Goal: Task Accomplishment & Management: Manage account settings

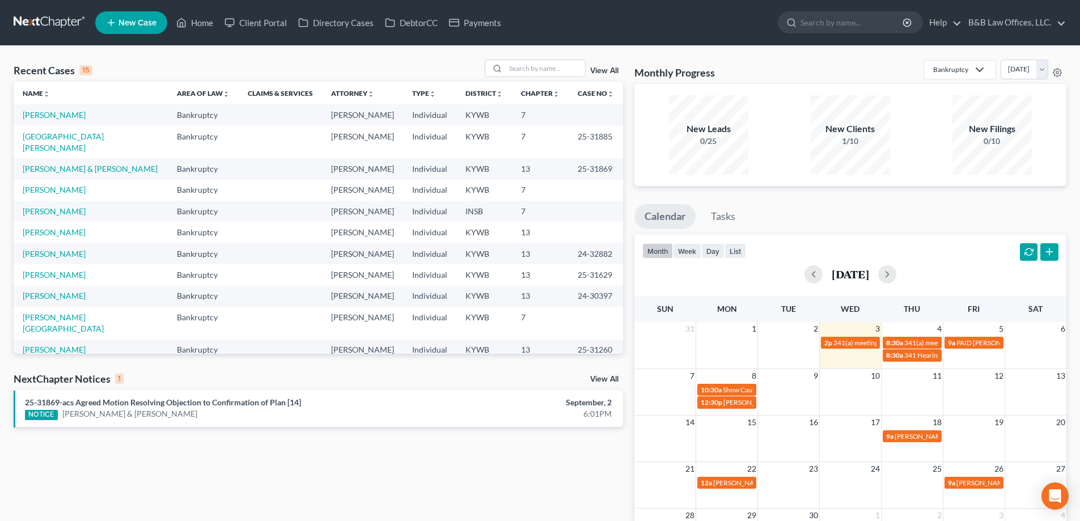
click at [606, 376] on link "View All" at bounding box center [604, 379] width 28 height 8
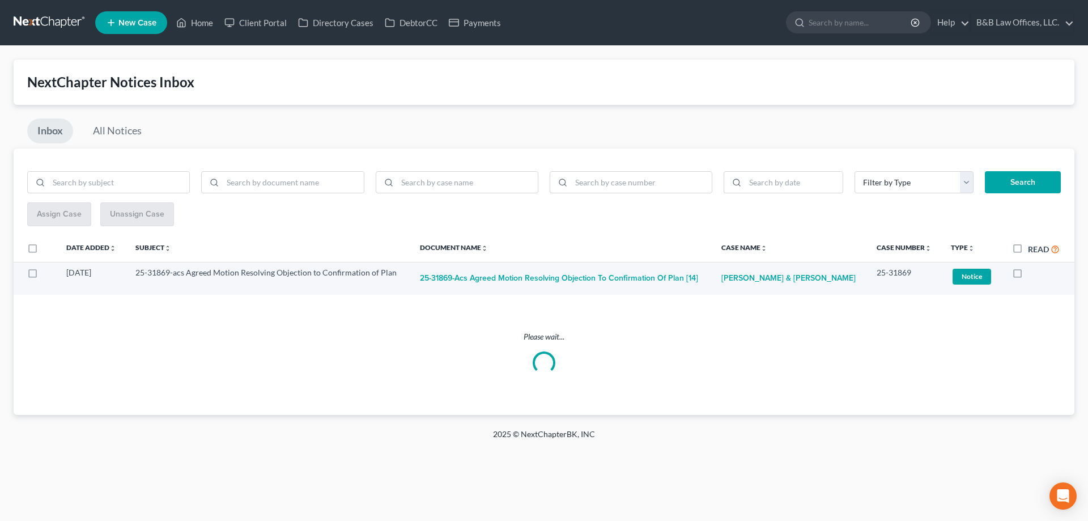
click at [974, 279] on span "Notice" at bounding box center [972, 276] width 39 height 15
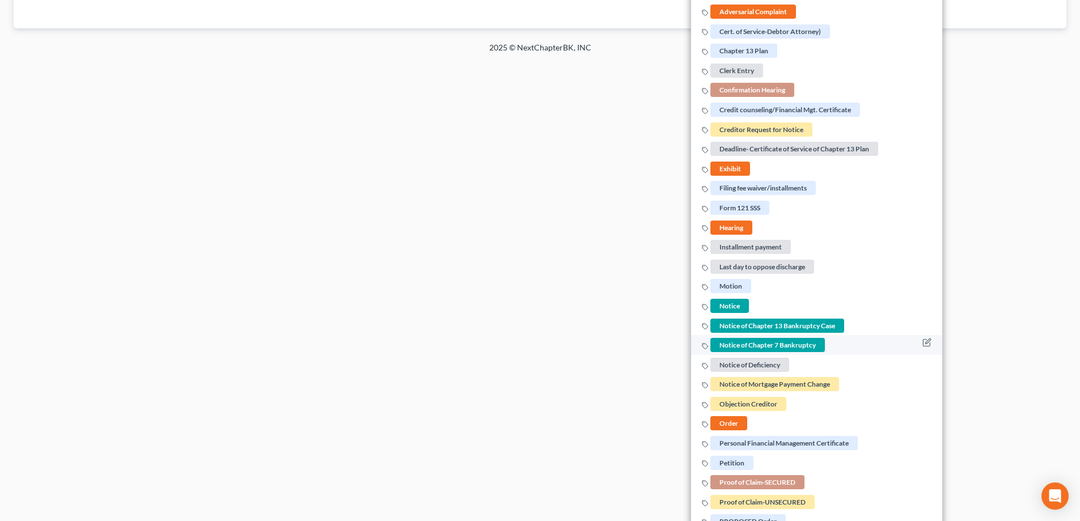
scroll to position [397, 0]
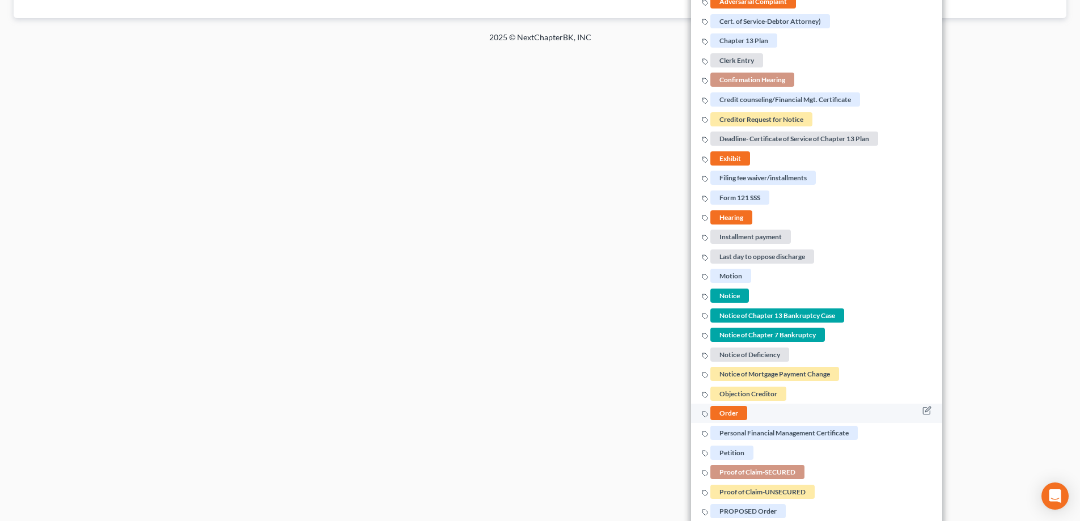
click at [724, 409] on span "Order" at bounding box center [728, 413] width 37 height 14
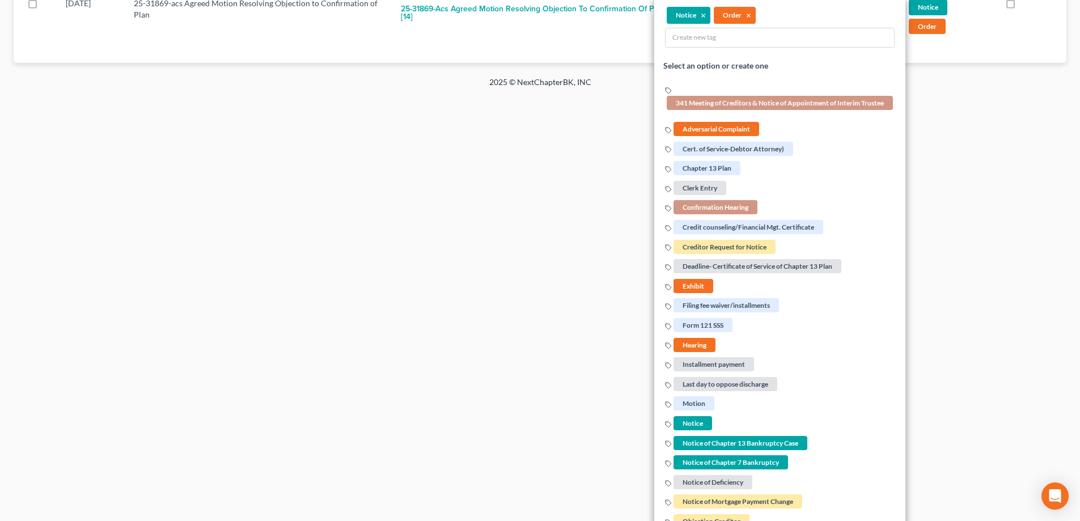
scroll to position [57, 0]
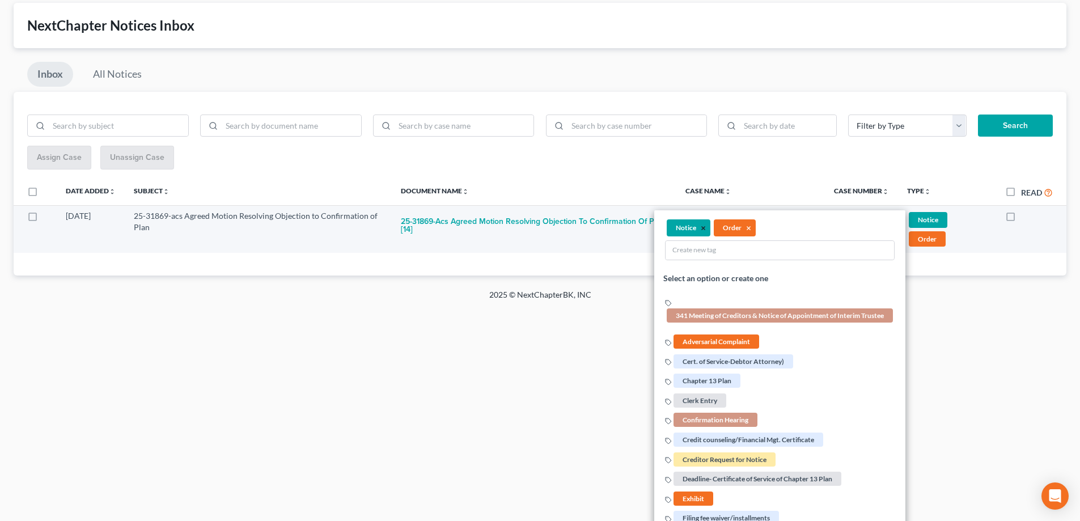
click at [702, 228] on button "×" at bounding box center [703, 228] width 5 height 10
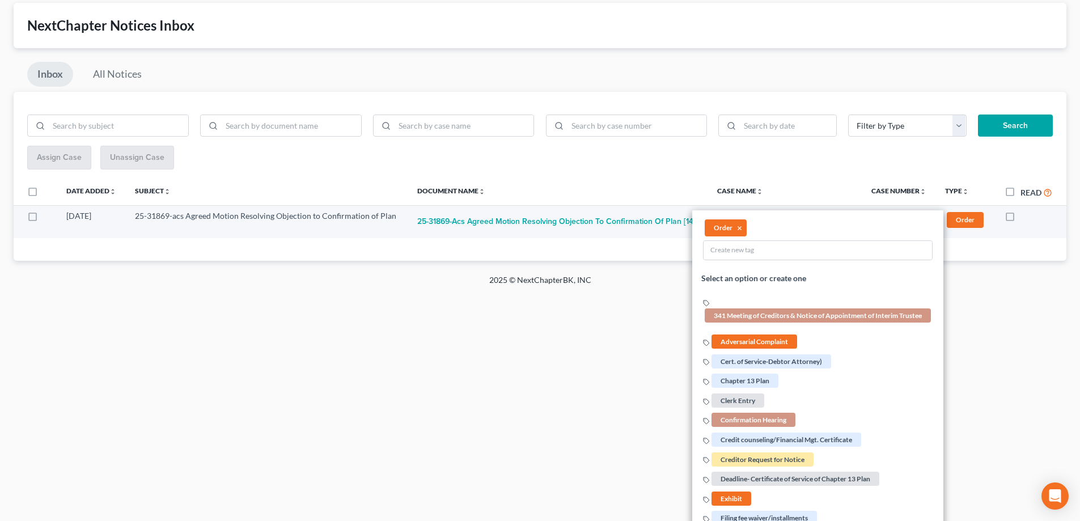
click at [607, 321] on div "Home New Case Client Portal Directory Cases DebtorCC Payments B&B Law Offices, …" at bounding box center [540, 203] width 1080 height 521
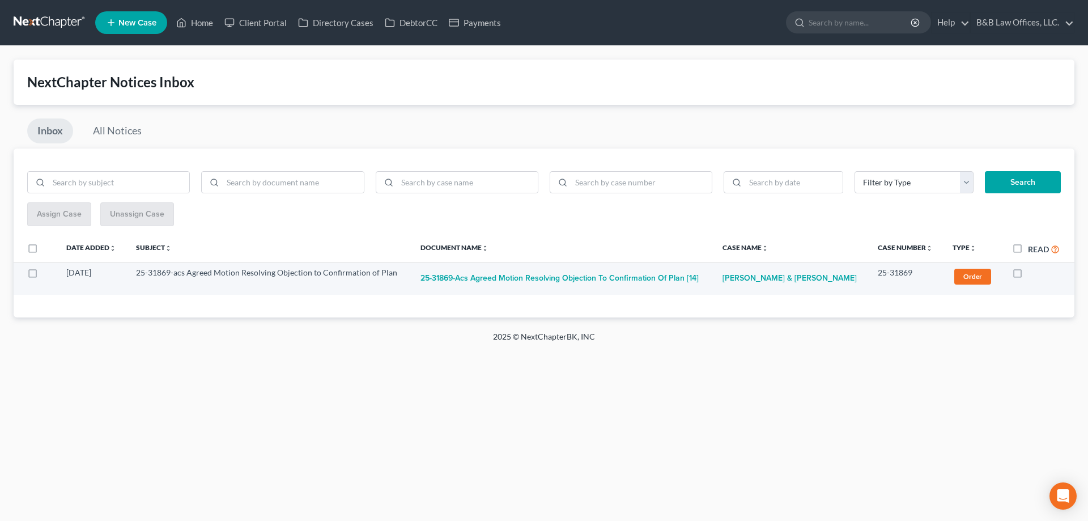
click at [1028, 276] on label at bounding box center [1028, 276] width 0 height 0
click at [1033, 274] on input "checkbox" at bounding box center [1036, 270] width 7 height 7
checkbox input "true"
